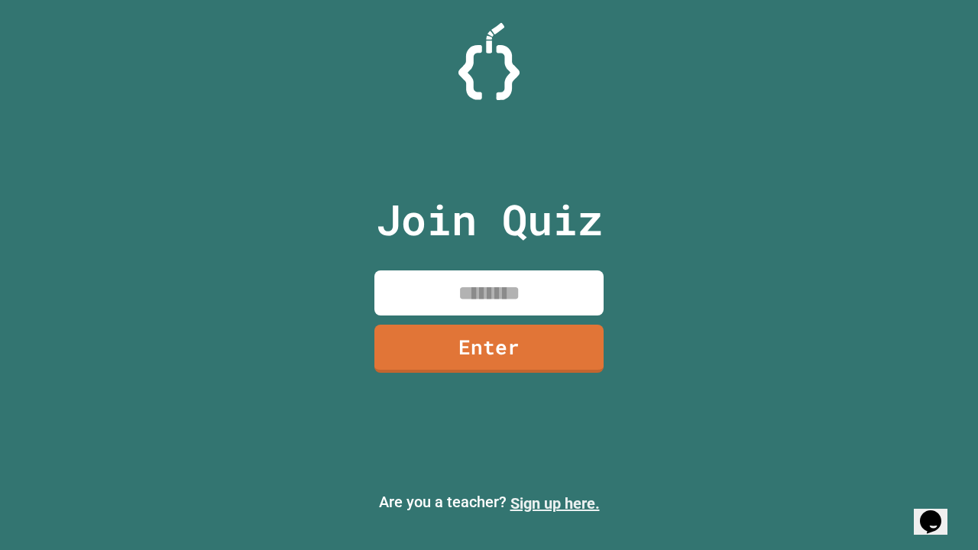
click at [555, 504] on link "Sign up here." at bounding box center [555, 504] width 89 height 18
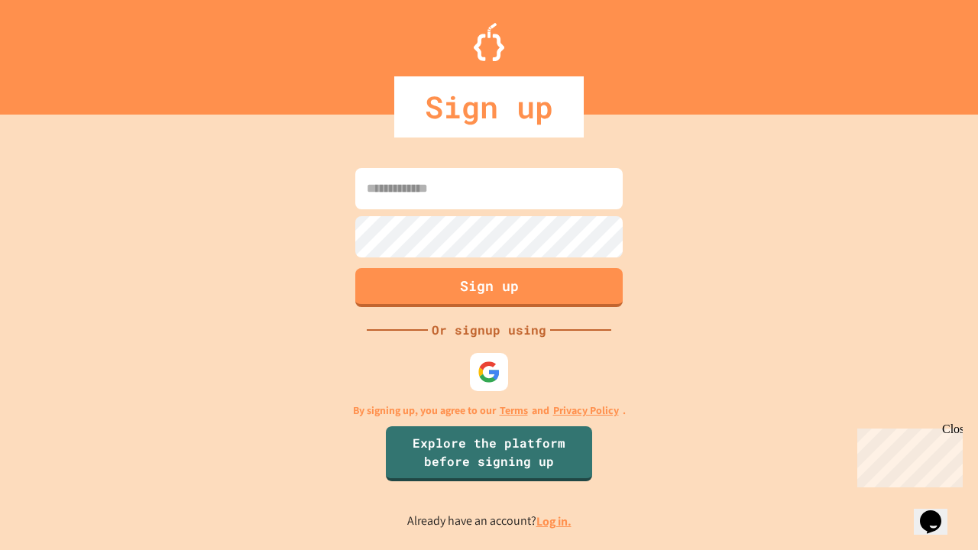
click at [555, 521] on link "Log in." at bounding box center [554, 522] width 35 height 16
